Goal: Task Accomplishment & Management: Complete application form

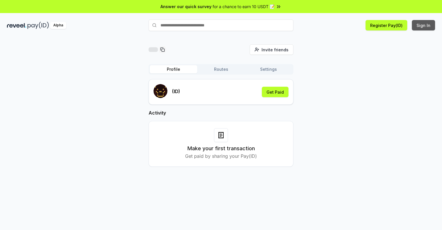
click at [423, 25] on button "Sign In" at bounding box center [423, 25] width 23 height 10
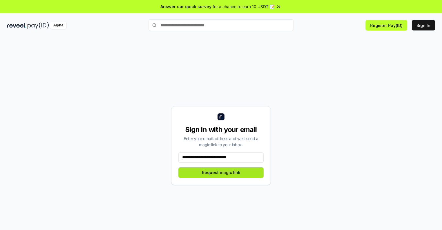
type input "**********"
click at [221, 172] on button "Request magic link" at bounding box center [220, 172] width 85 height 10
